Goal: Task Accomplishment & Management: Manage account settings

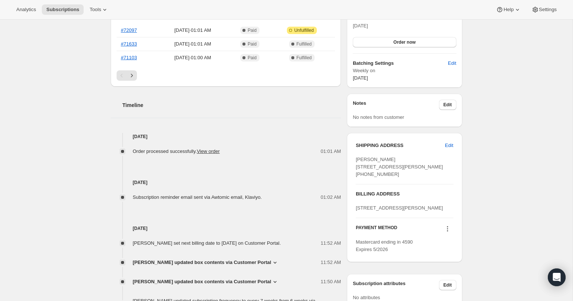
scroll to position [208, 0]
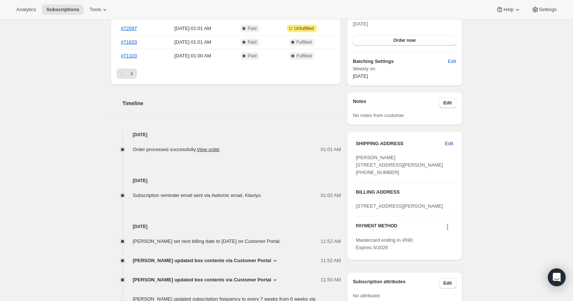
click at [452, 143] on span "Edit" at bounding box center [449, 143] width 8 height 7
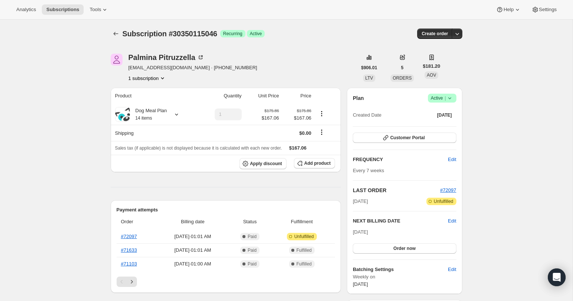
select select "ON"
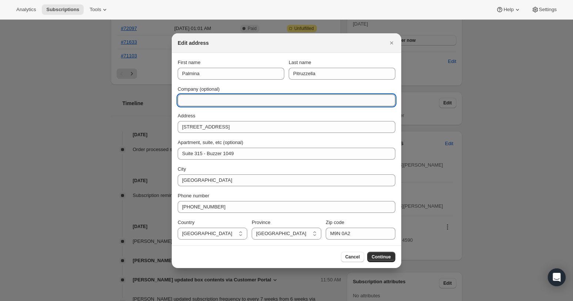
click at [227, 99] on input "Company (optional)" at bounding box center [287, 100] width 218 height 12
type input "B"
click at [188, 97] on input "Leave order in front of door to unit 315 | Do not request to "meet in lobby"" at bounding box center [287, 100] width 218 height 12
drag, startPoint x: 208, startPoint y: 100, endPoint x: 197, endPoint y: 100, distance: 11.1
click at [197, 100] on input "Leave order in front of door to unit 315 | Do not request to "meet in lobby"" at bounding box center [287, 100] width 218 height 12
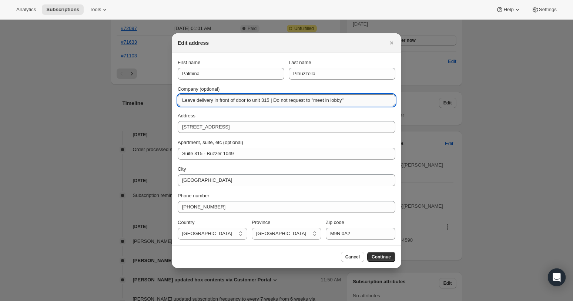
click at [288, 100] on input "Leave delivery in front of door to unit 315 | Do not request to "meet in lobby"" at bounding box center [287, 100] width 218 height 12
drag, startPoint x: 365, startPoint y: 100, endPoint x: 186, endPoint y: 100, distance: 179.6
click at [186, 100] on input "Leave delivery in front of door to unit 315 | Do not request to "meet in lobby"" at bounding box center [287, 100] width 218 height 12
click at [183, 100] on input "Leave delivery in front of door to unit 315 | Do not request to "meet in lobby"" at bounding box center [287, 100] width 218 height 12
drag, startPoint x: 361, startPoint y: 101, endPoint x: 161, endPoint y: 102, distance: 200.7
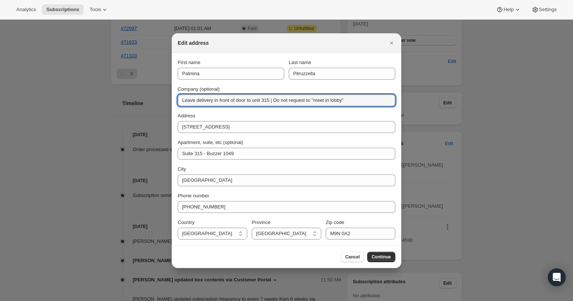
type input "Leave delivery in front of door to unit 315 | Do not request to "meet in lobby""
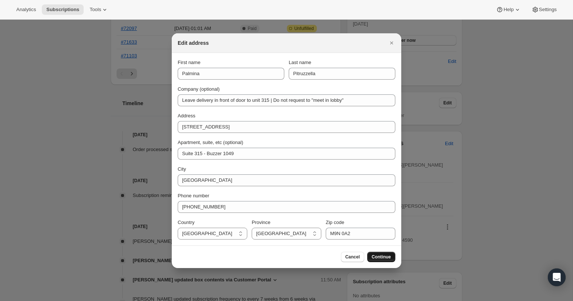
click at [379, 257] on span "Continue" at bounding box center [381, 257] width 19 height 6
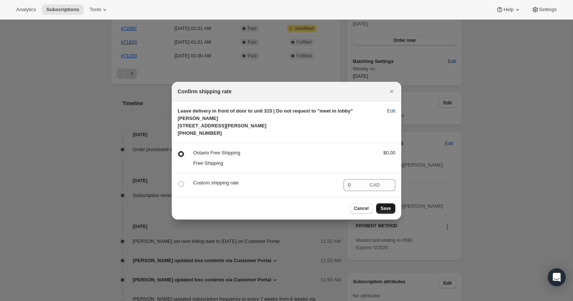
click at [387, 211] on span "Save" at bounding box center [386, 208] width 10 height 6
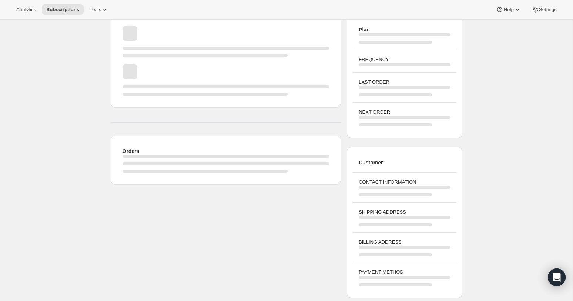
scroll to position [208, 0]
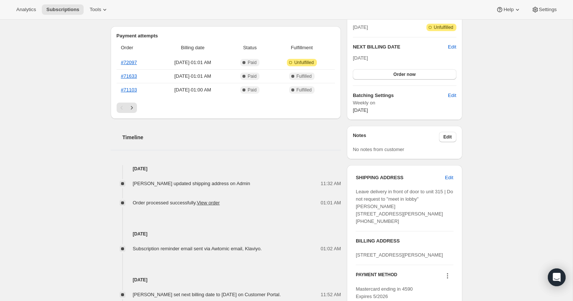
click at [91, 139] on div "Subscription #30350115046. This page is ready Subscription #30350115046 Success…" at bounding box center [286, 175] width 573 height 727
drag, startPoint x: 501, startPoint y: 182, endPoint x: 463, endPoint y: 157, distance: 45.5
click at [501, 182] on div "Subscription #30350115046. This page is ready Subscription #30350115046 Success…" at bounding box center [286, 175] width 573 height 727
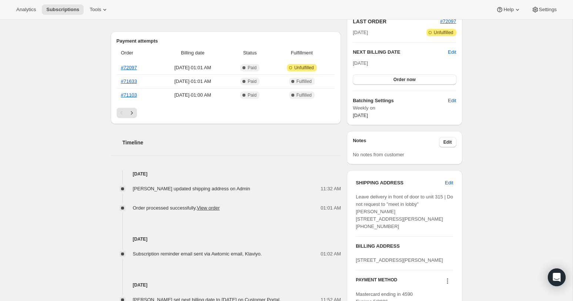
scroll to position [0, 0]
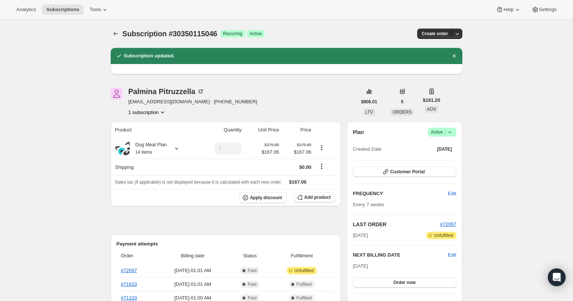
click at [166, 94] on div "[PERSON_NAME]" at bounding box center [166, 91] width 76 height 7
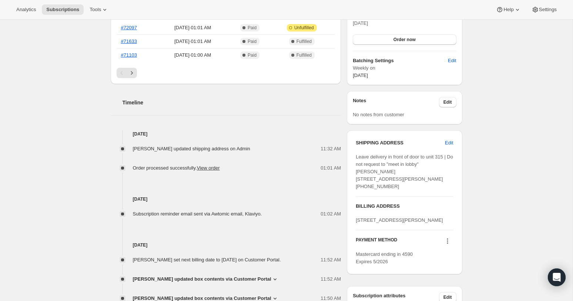
scroll to position [228, 0]
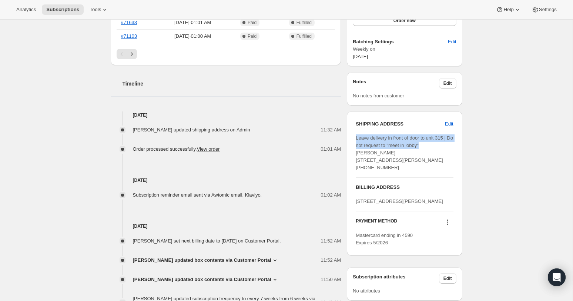
drag, startPoint x: 356, startPoint y: 138, endPoint x: 435, endPoint y: 145, distance: 78.7
click at [435, 145] on div "Leave delivery in front of door to unit 315 | Do not request to "meet in lobby"…" at bounding box center [404, 152] width 97 height 37
copy span "Leave delivery in front of door to unit 315 | Do not request to "meet in lobby""
